Goal: Task Accomplishment & Management: Manage account settings

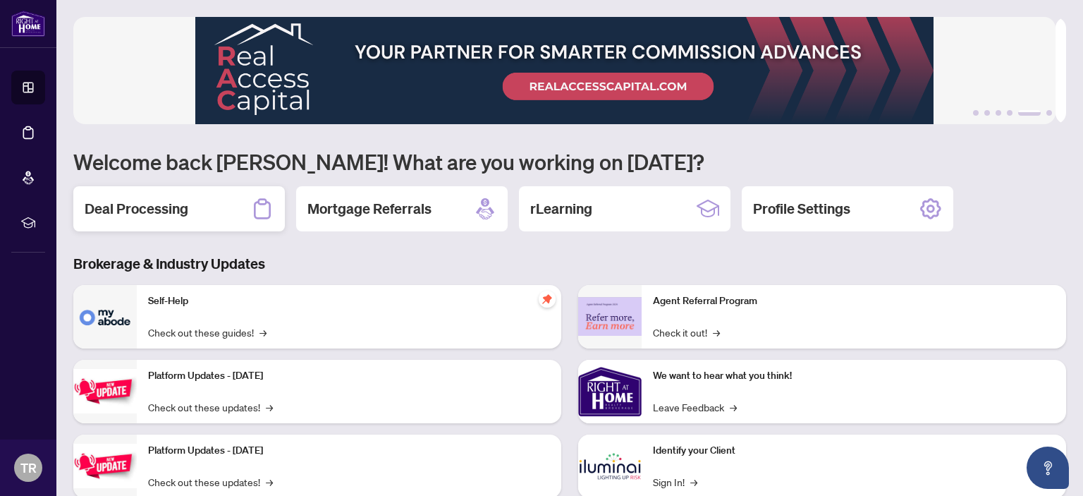
click at [143, 202] on h2 "Deal Processing" at bounding box center [137, 209] width 104 height 20
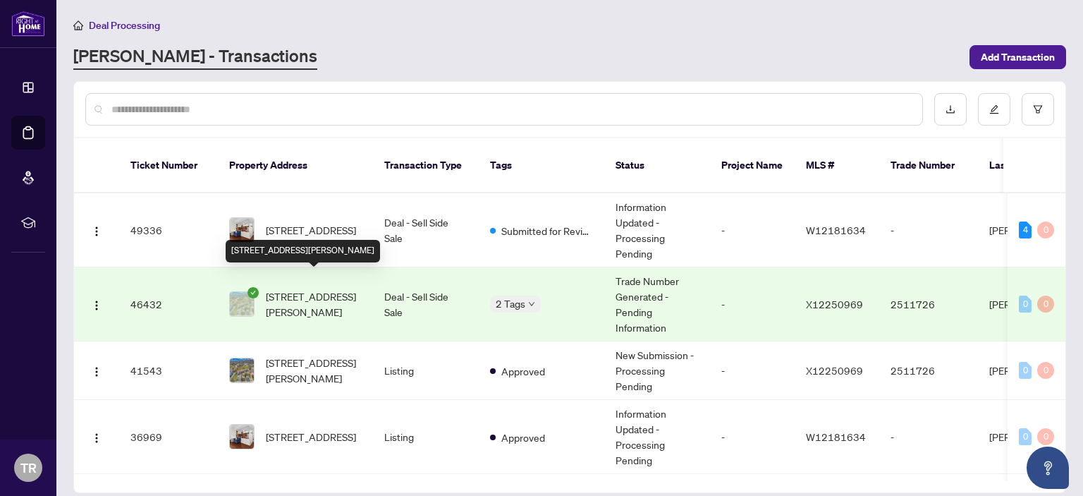
click at [302, 293] on span "[STREET_ADDRESS][PERSON_NAME]" at bounding box center [314, 303] width 96 height 31
